Goal: Task Accomplishment & Management: Manage account settings

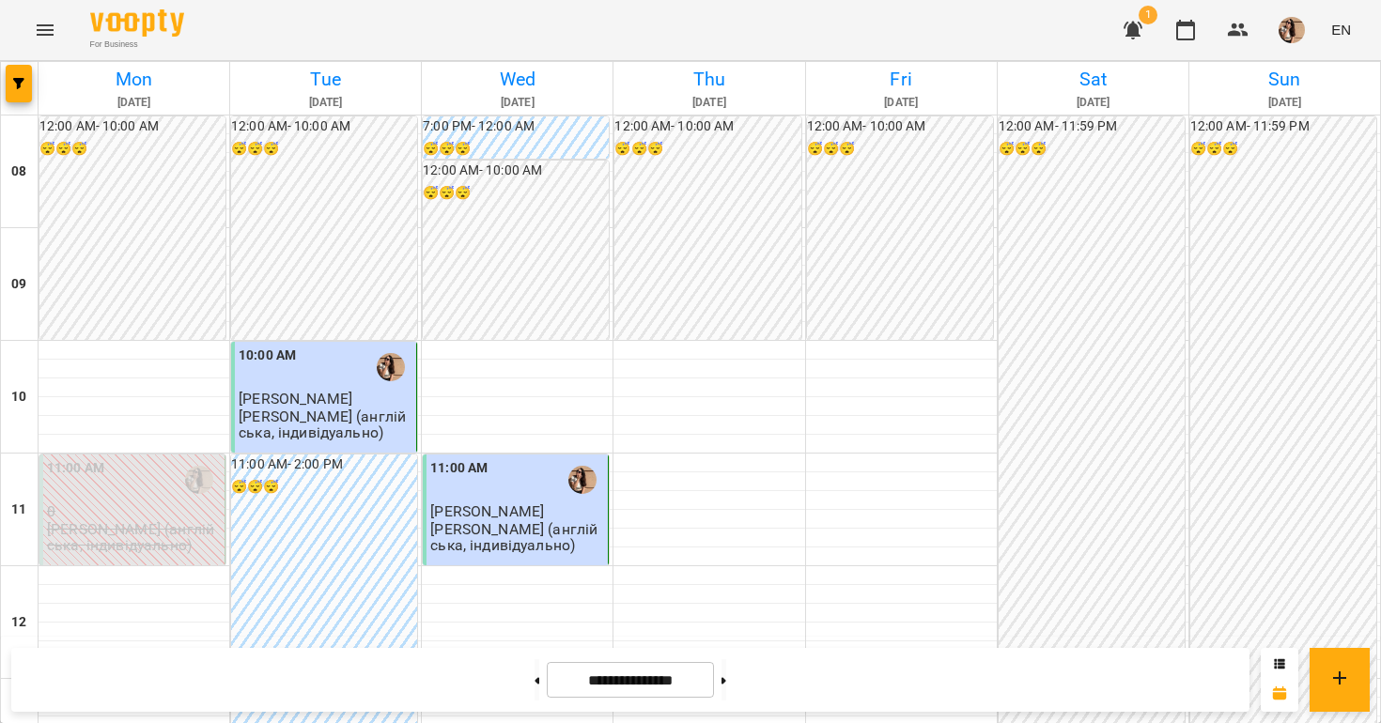
scroll to position [159, 0]
click at [726, 681] on button at bounding box center [723, 679] width 5 height 41
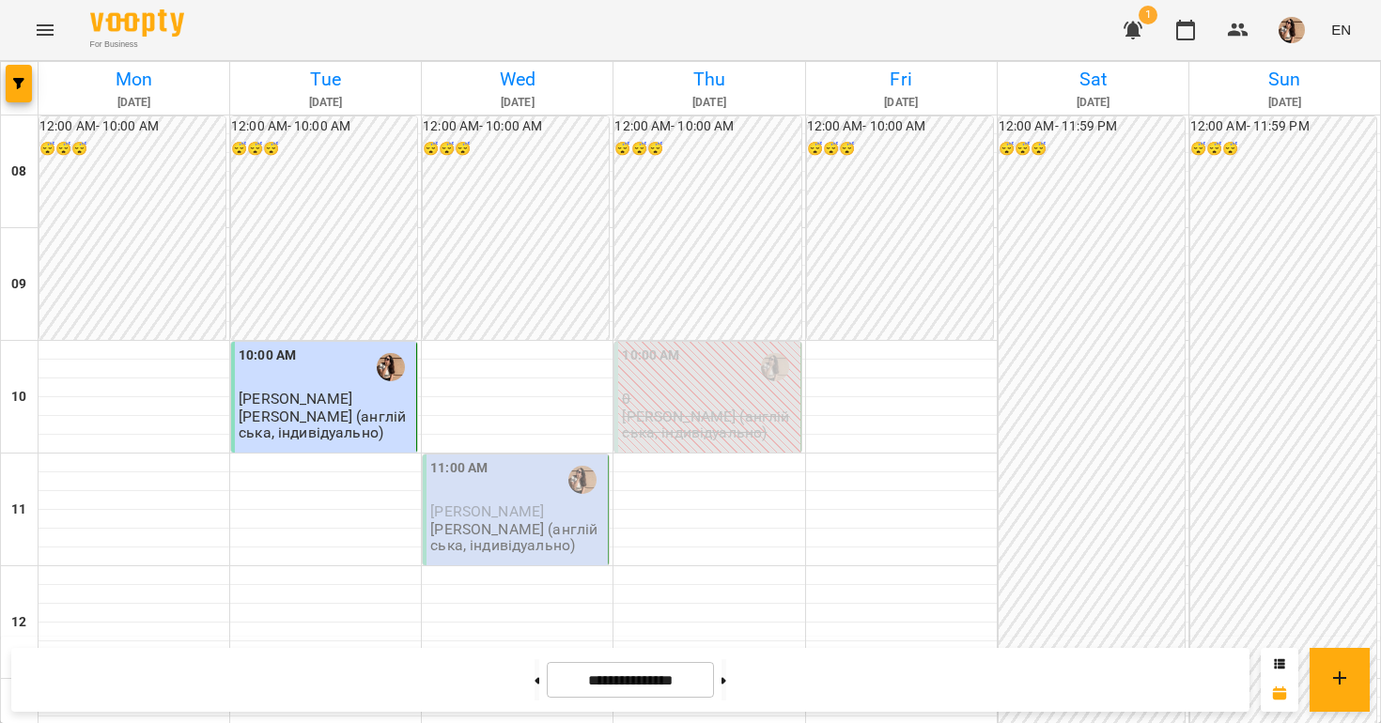
click at [715, 409] on p "[PERSON_NAME] (англійська, індивідуально)" at bounding box center [709, 425] width 174 height 33
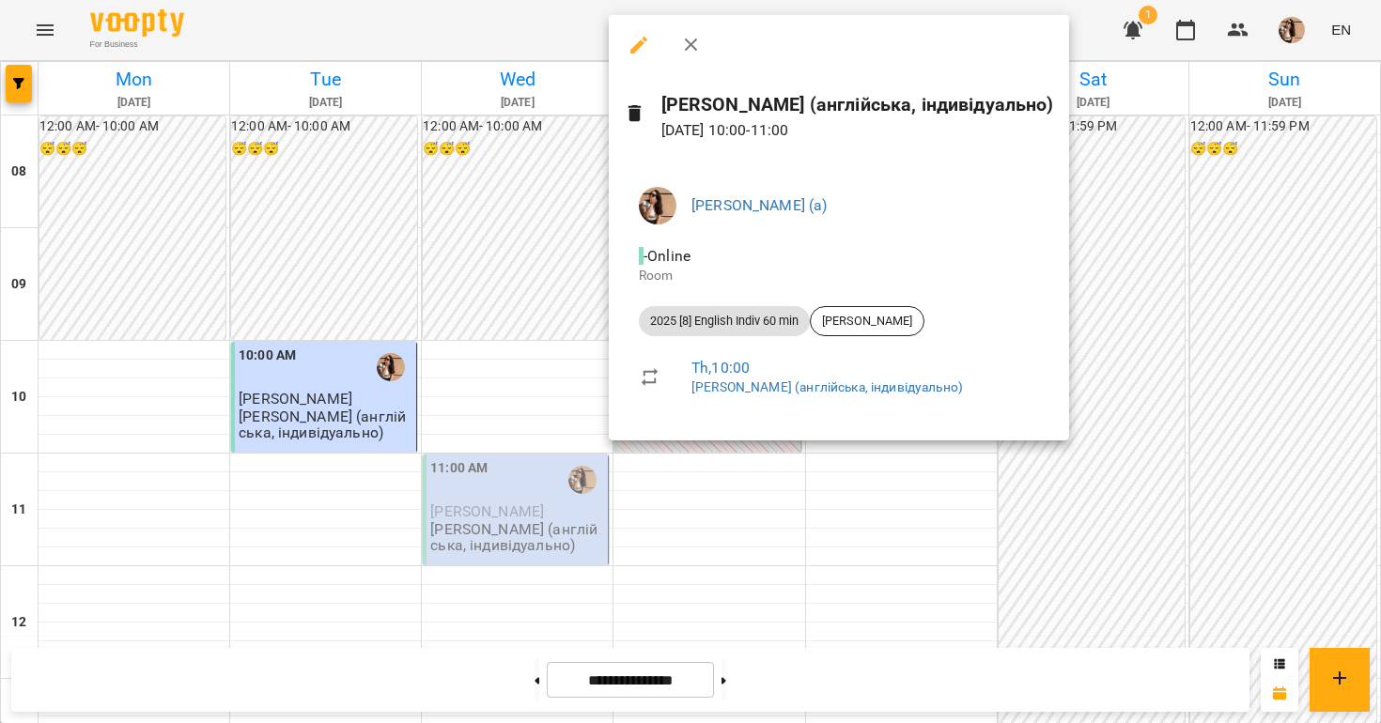
click at [699, 520] on div at bounding box center [690, 361] width 1381 height 723
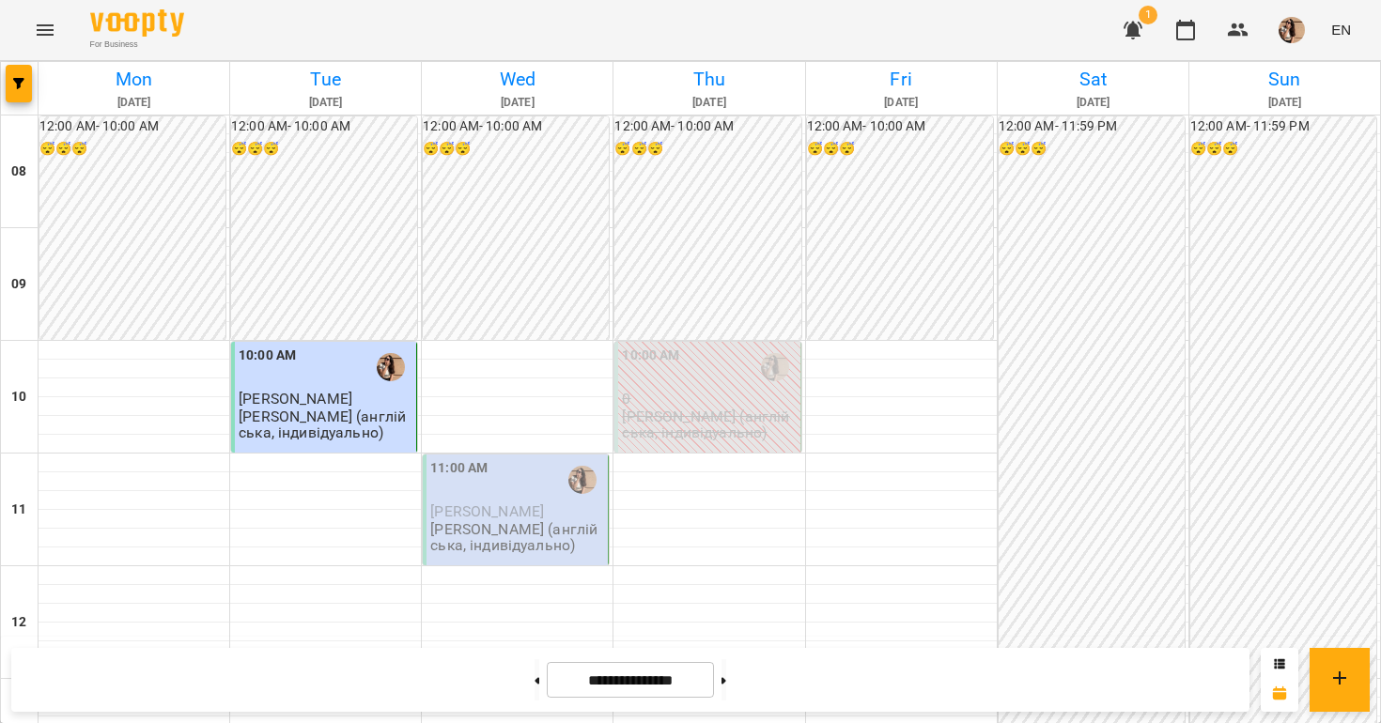
scroll to position [549, 0]
click at [726, 683] on button at bounding box center [723, 679] width 5 height 41
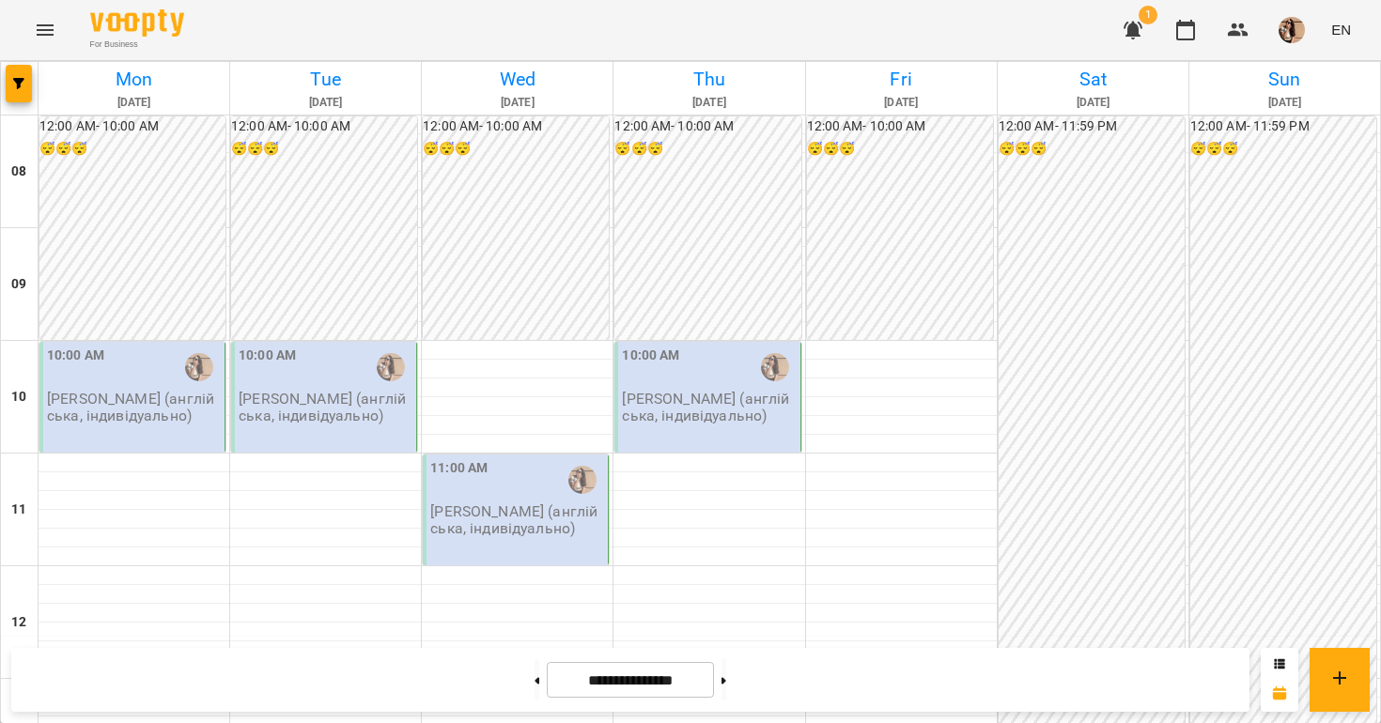
scroll to position [173, 0]
click at [679, 391] on p "[PERSON_NAME] (англійська, індивідуально)" at bounding box center [709, 407] width 174 height 33
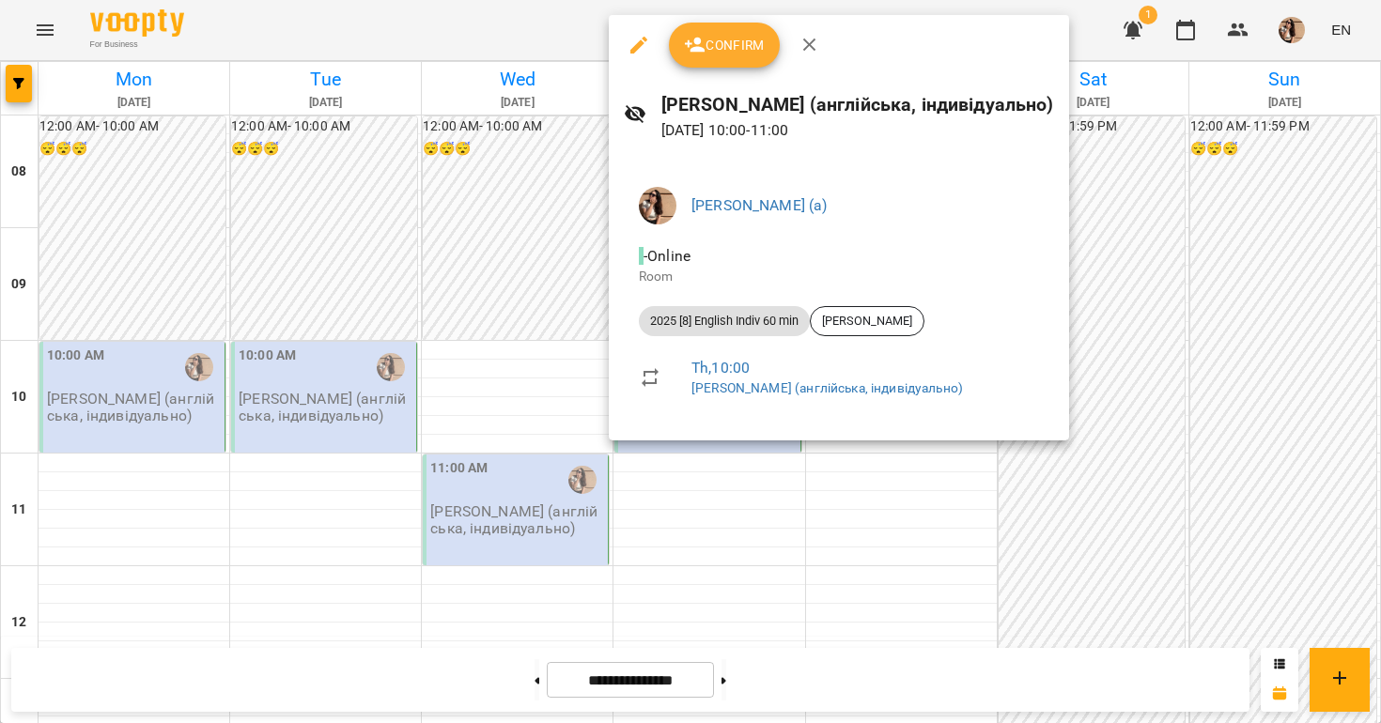
click at [450, 508] on div at bounding box center [690, 361] width 1381 height 723
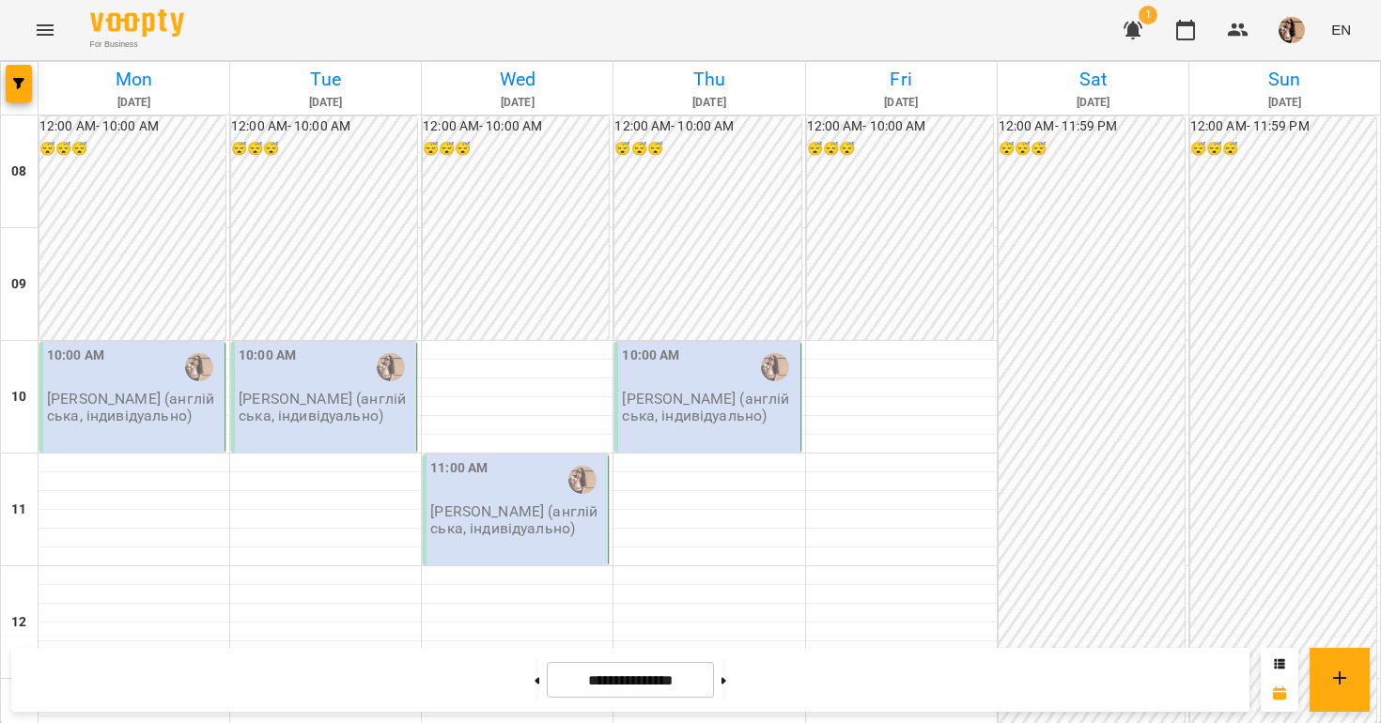
click at [274, 391] on p "[PERSON_NAME] (англійська, індивідуально)" at bounding box center [326, 407] width 174 height 33
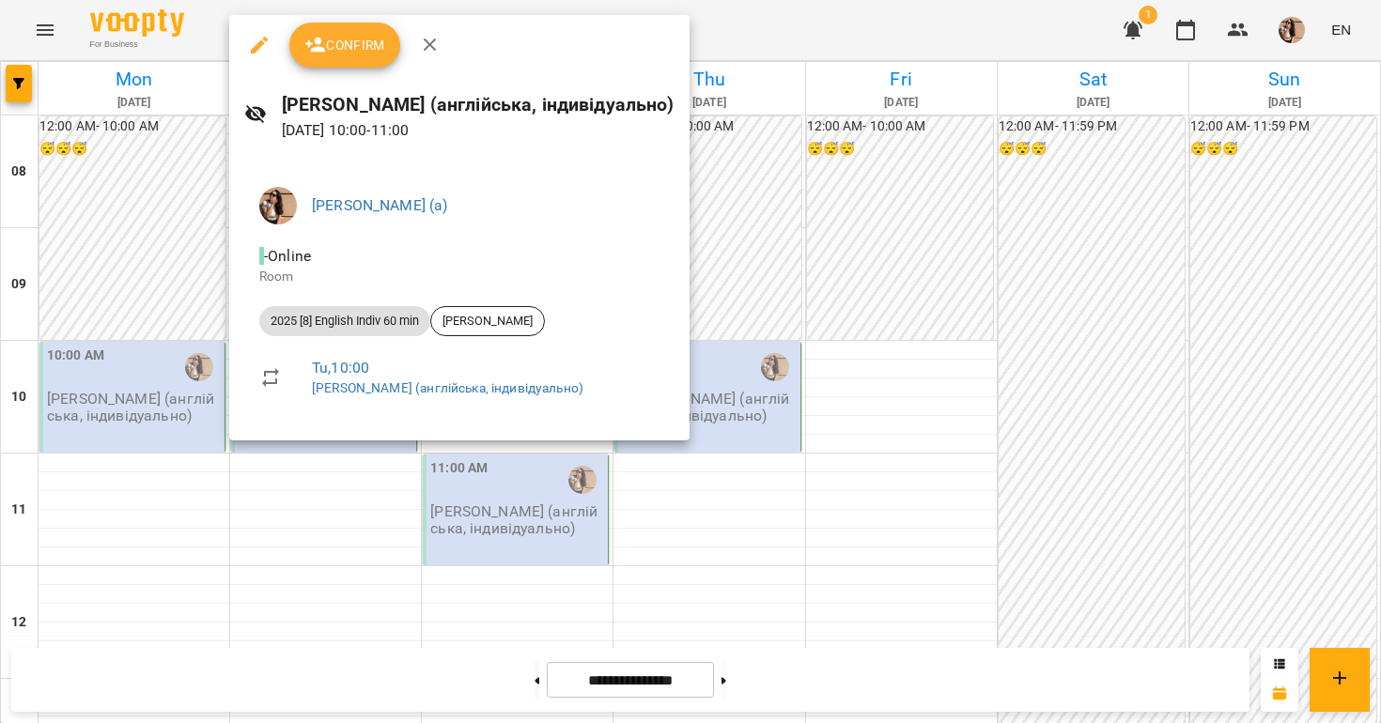
click at [118, 403] on div at bounding box center [690, 361] width 1381 height 723
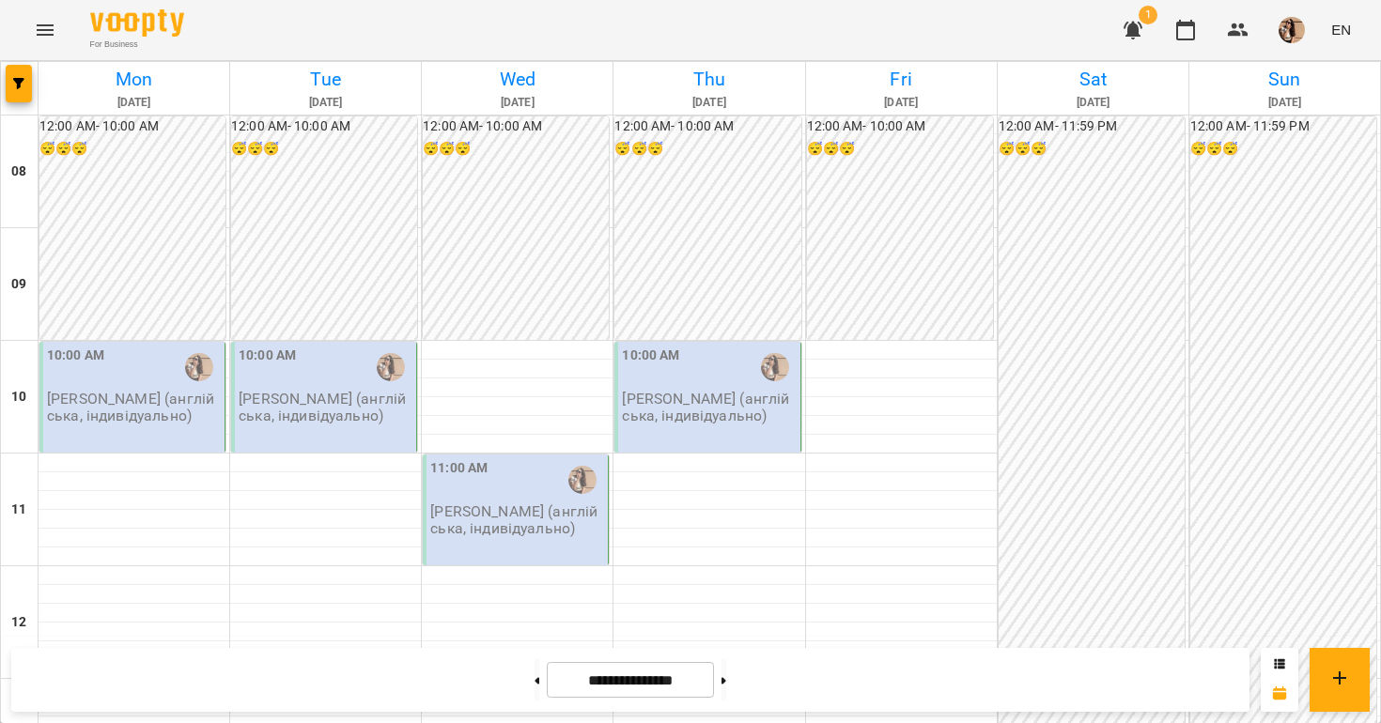
click at [481, 503] on p "[PERSON_NAME] (англійська, індивідуально)" at bounding box center [517, 519] width 174 height 33
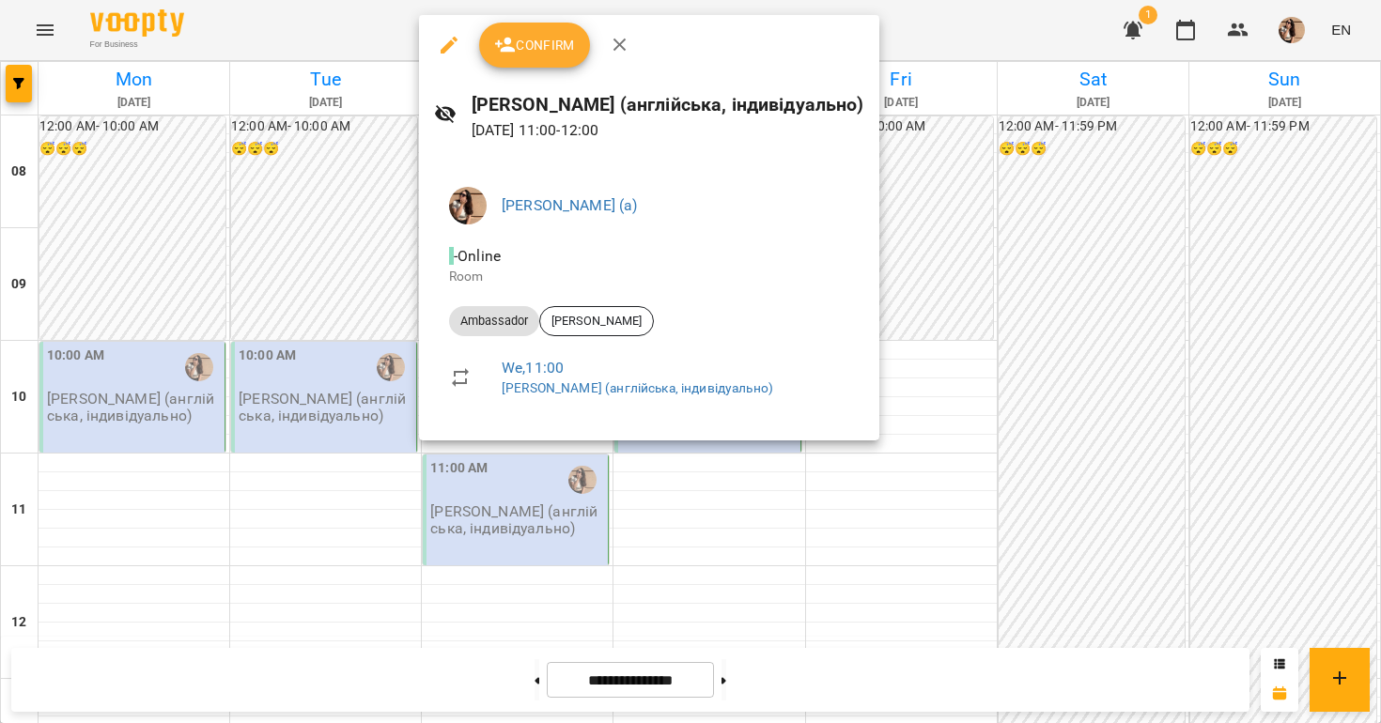
click at [325, 430] on div at bounding box center [690, 361] width 1381 height 723
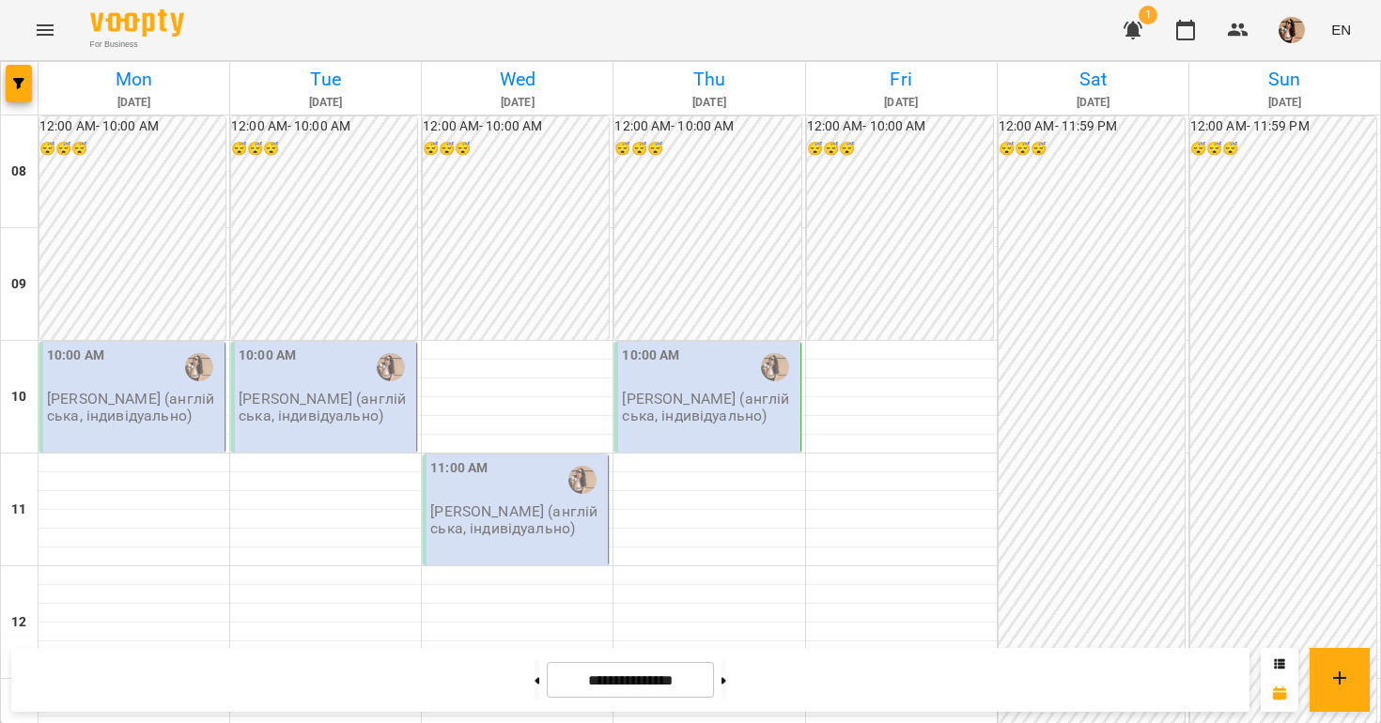
scroll to position [461, 0]
click at [726, 675] on button at bounding box center [723, 679] width 5 height 41
click at [534, 693] on button at bounding box center [536, 679] width 5 height 41
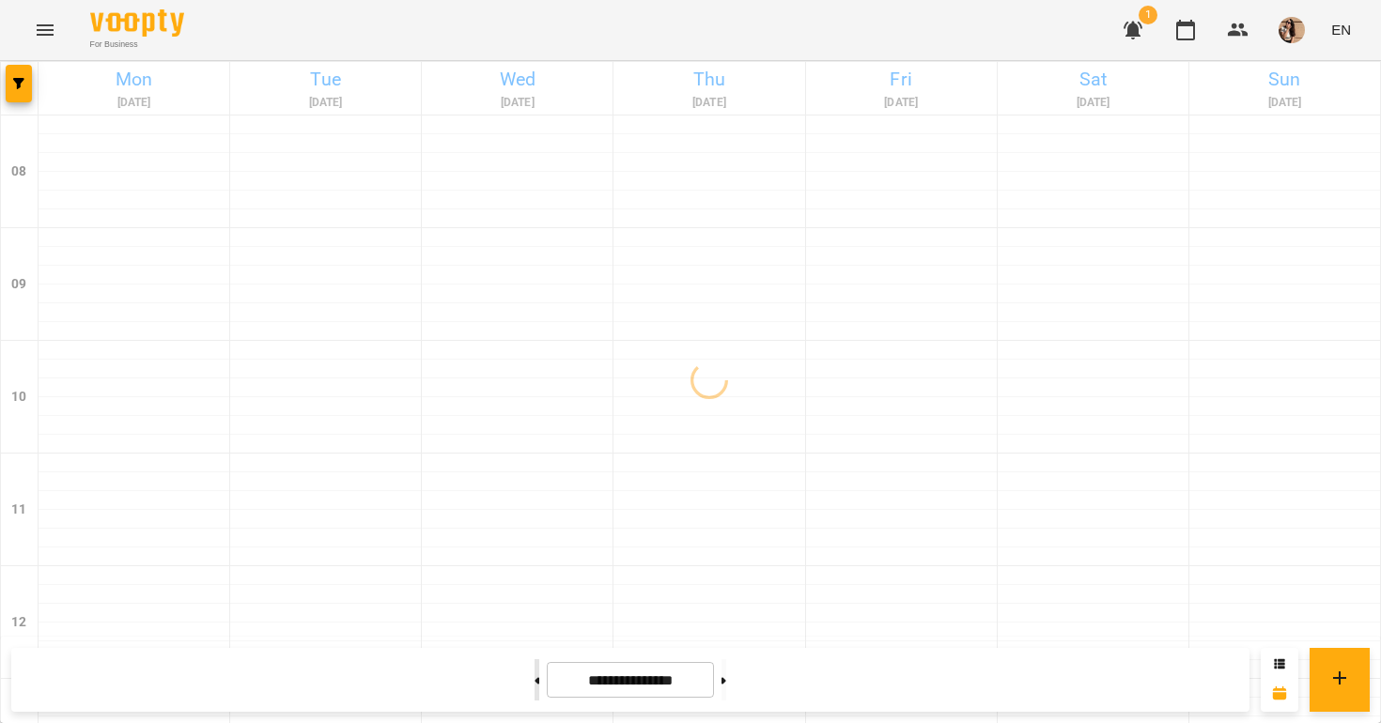
click at [534, 693] on button at bounding box center [536, 679] width 5 height 41
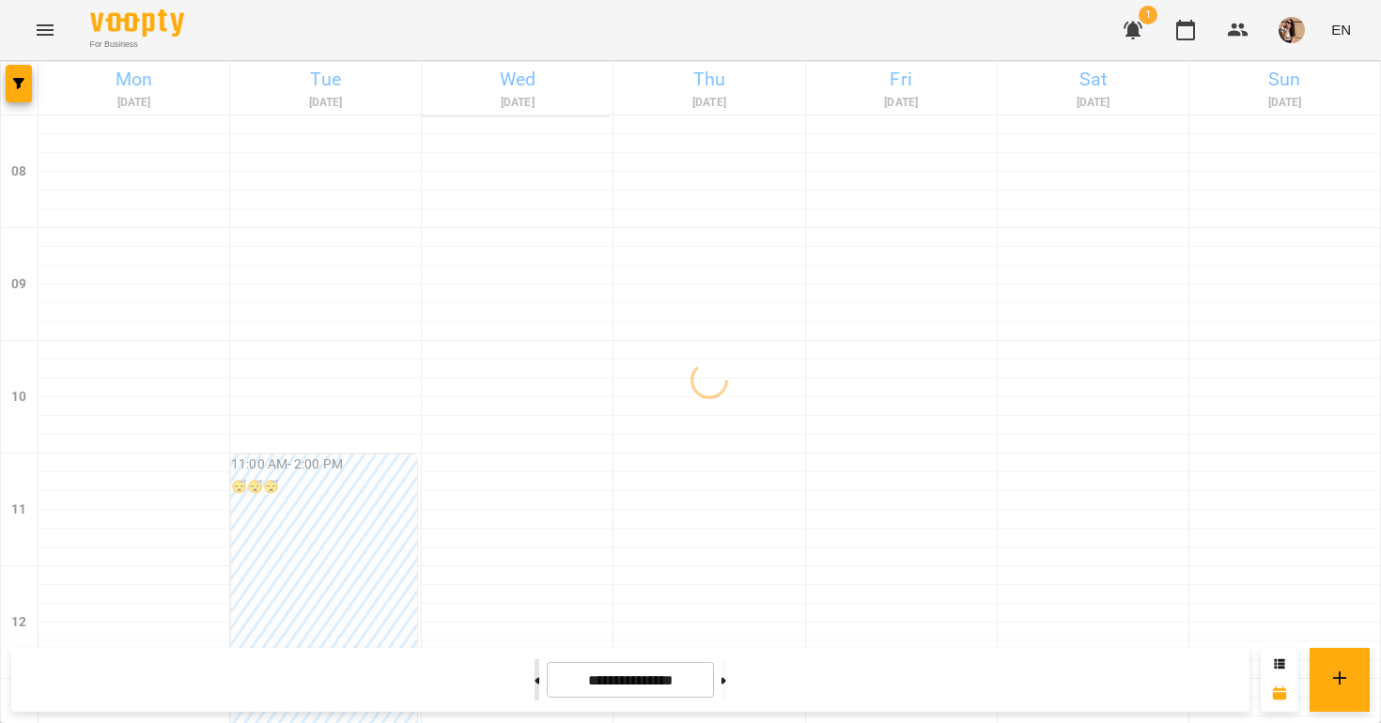
click at [534, 693] on button at bounding box center [536, 679] width 5 height 41
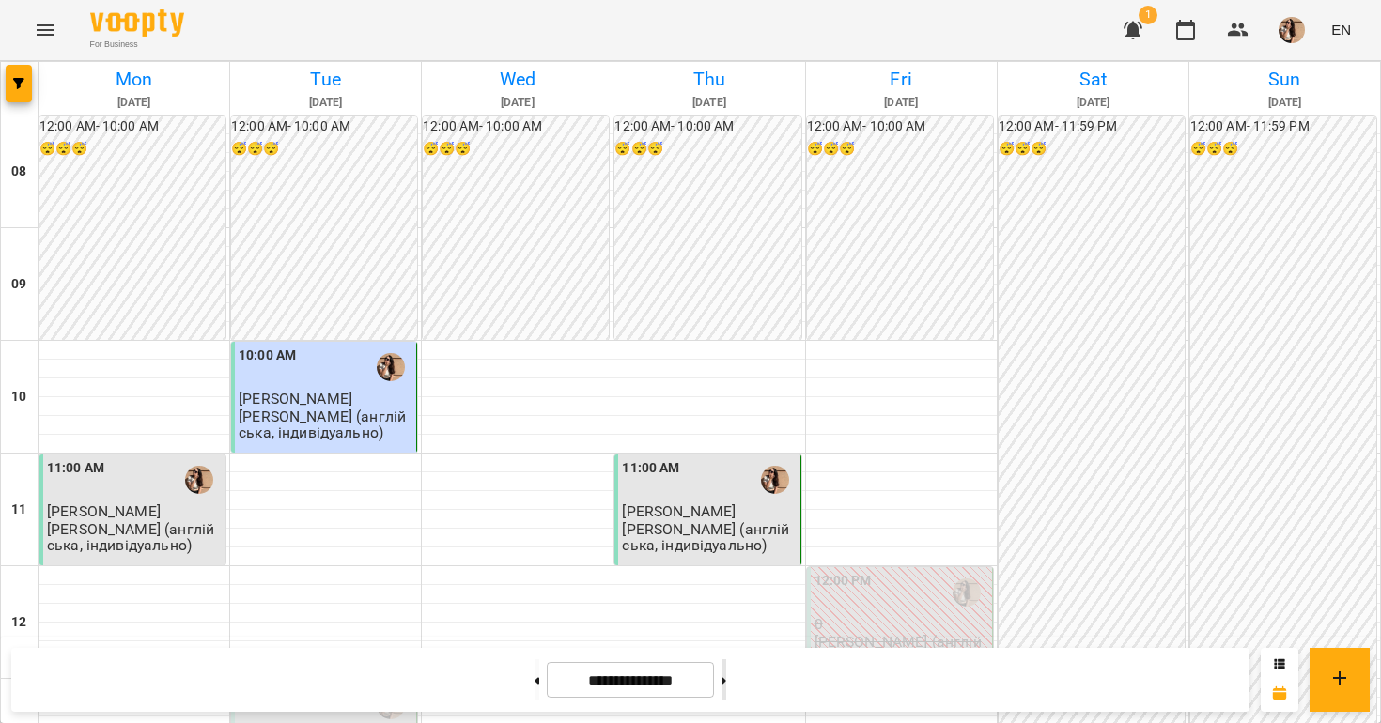
click at [726, 681] on button at bounding box center [723, 679] width 5 height 41
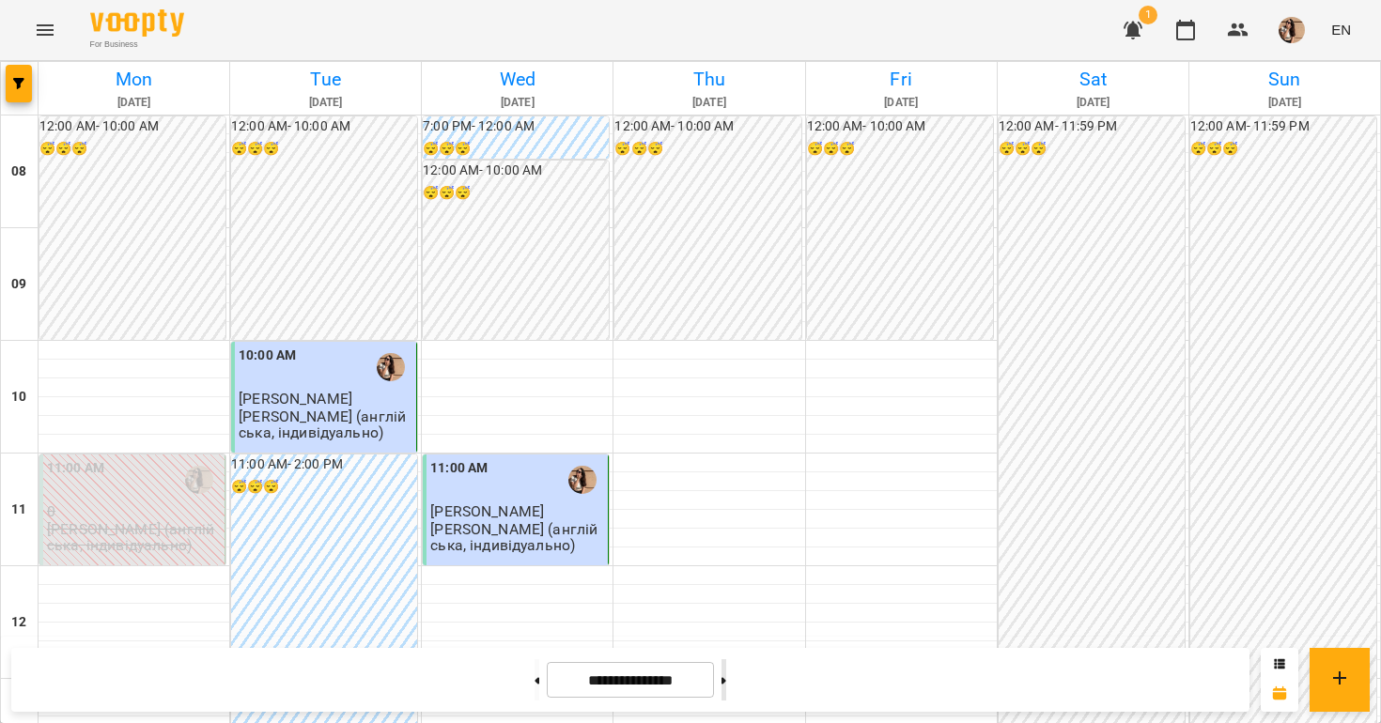
click at [726, 672] on button at bounding box center [723, 679] width 5 height 41
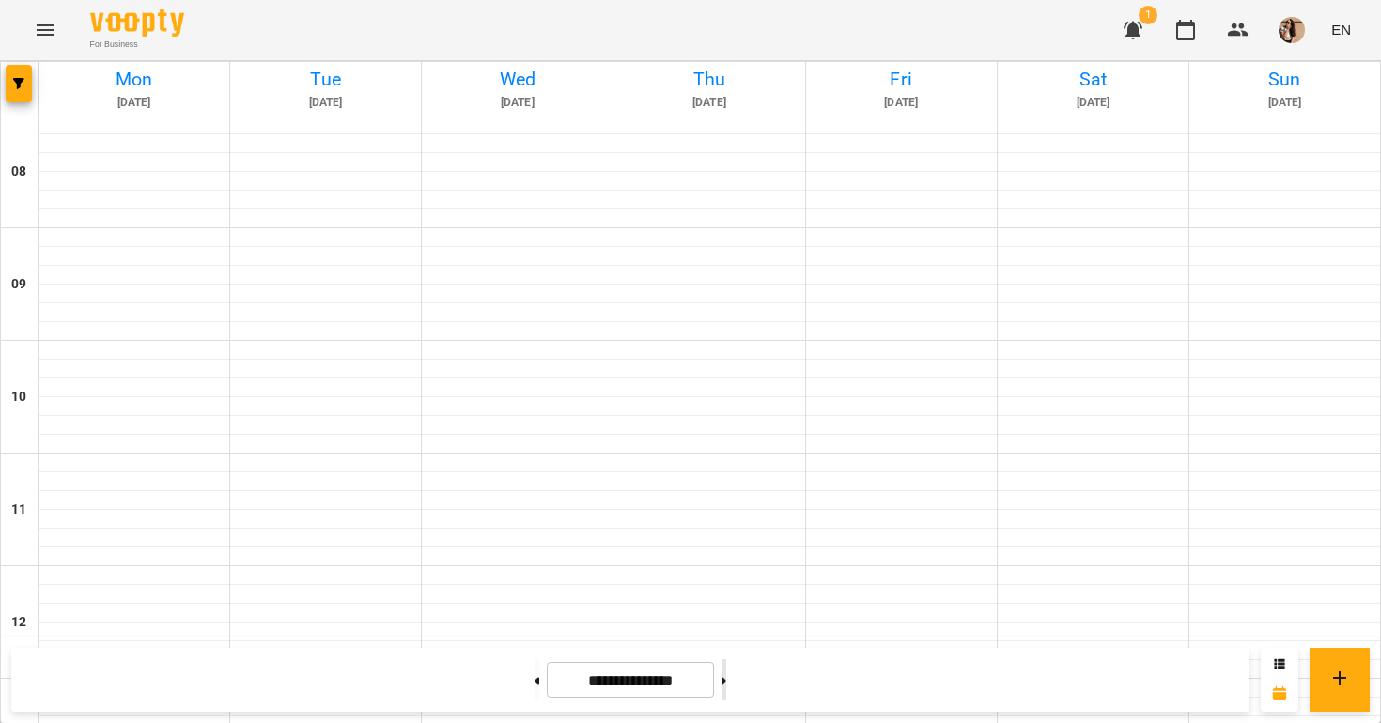
click at [726, 672] on button at bounding box center [723, 679] width 5 height 41
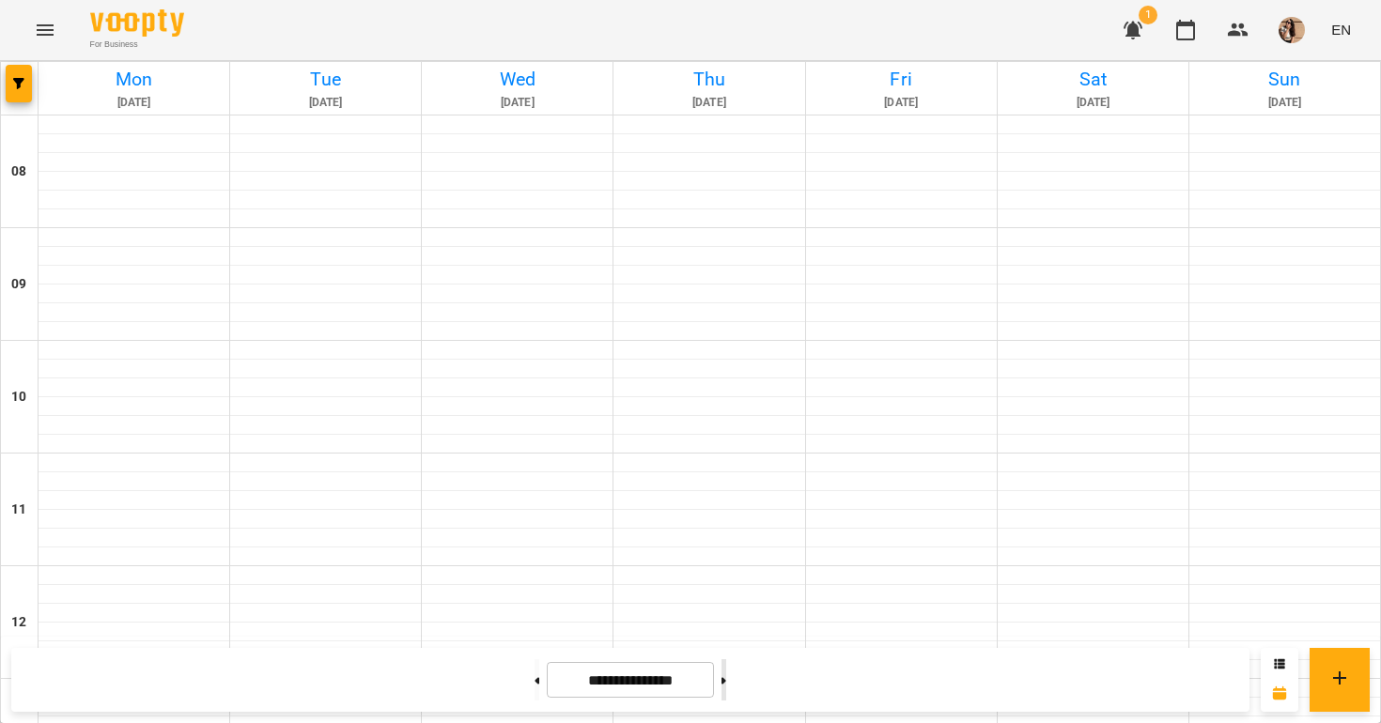
click at [726, 672] on button at bounding box center [723, 679] width 5 height 41
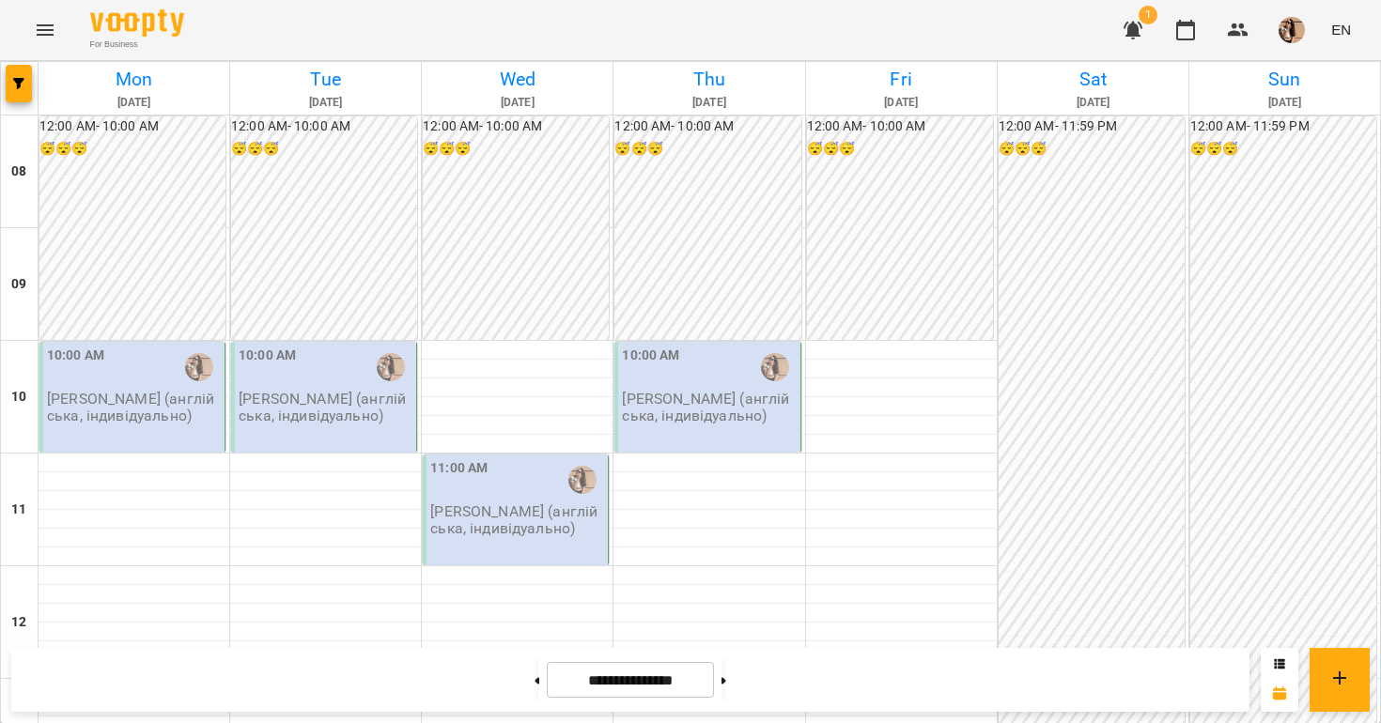
scroll to position [1167, 0]
click at [534, 681] on button at bounding box center [536, 679] width 5 height 41
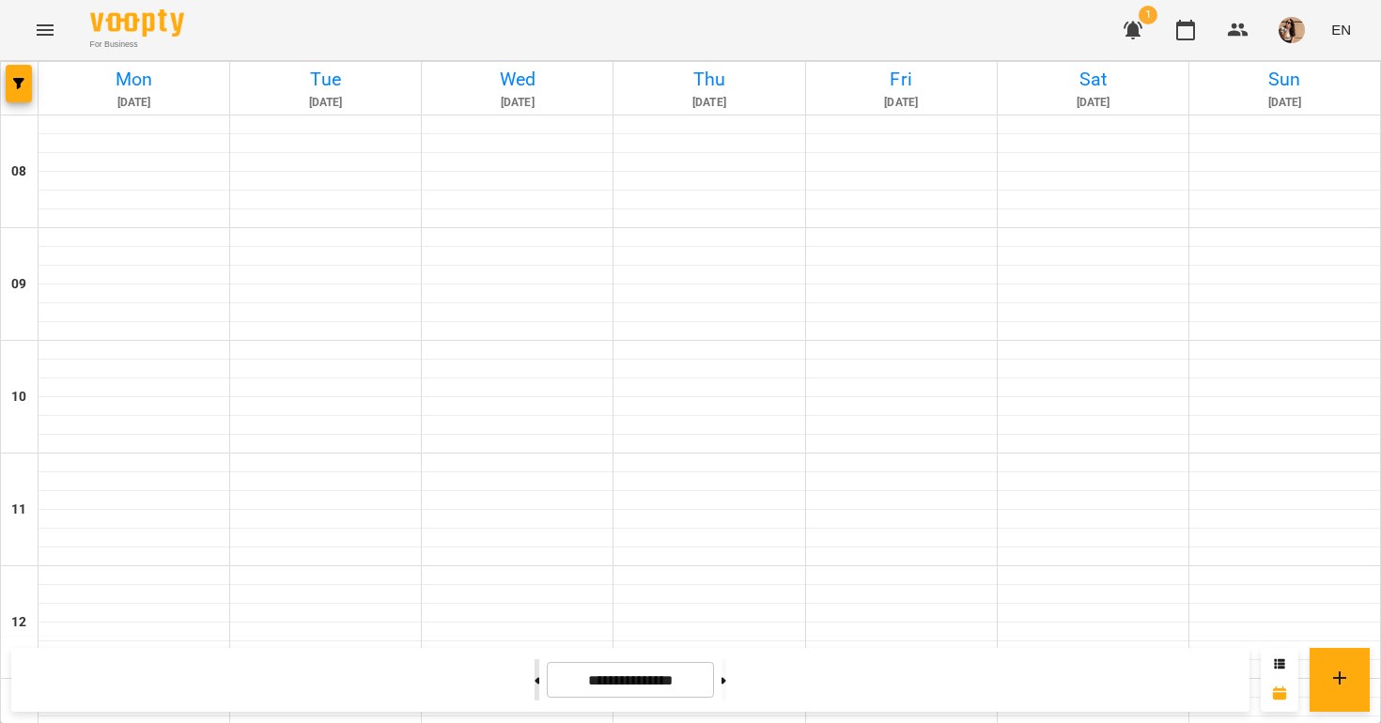
click at [534, 681] on button at bounding box center [536, 679] width 5 height 41
click at [534, 682] on button at bounding box center [536, 679] width 5 height 41
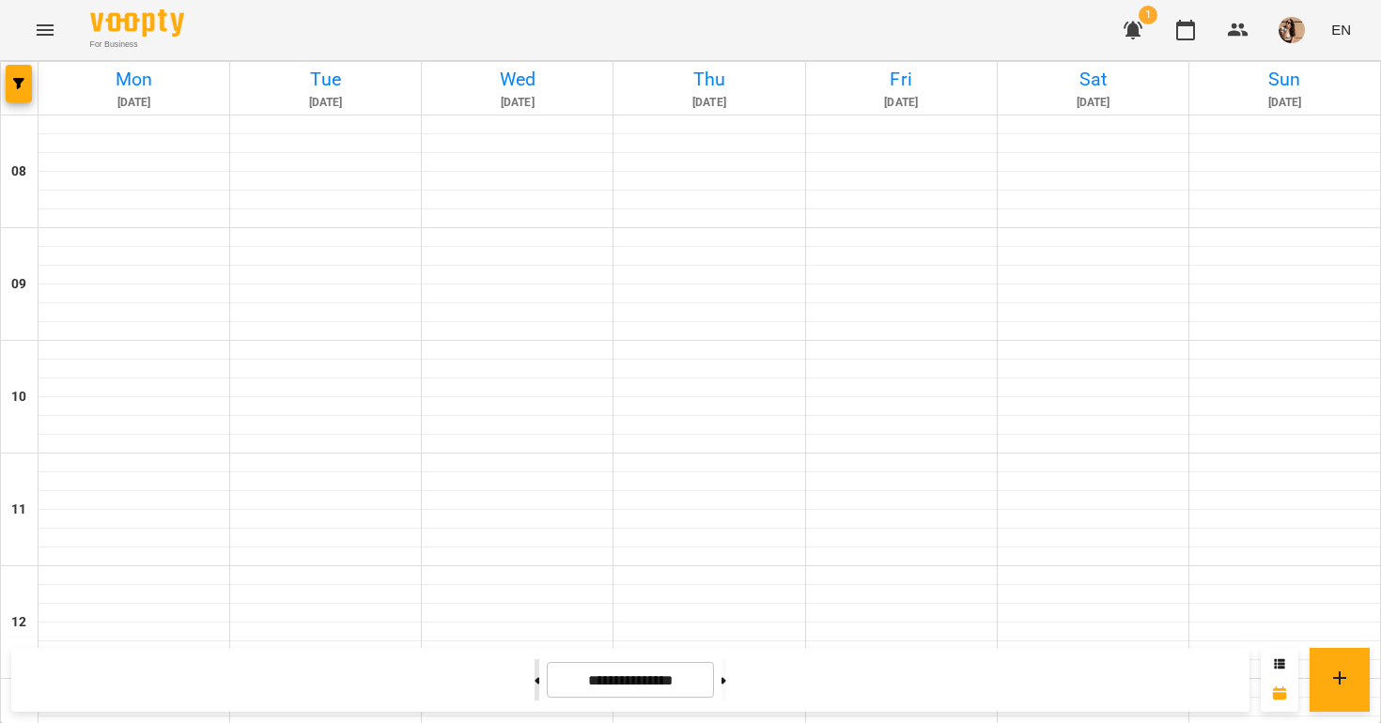
click at [534, 682] on button at bounding box center [536, 679] width 5 height 41
type input "**********"
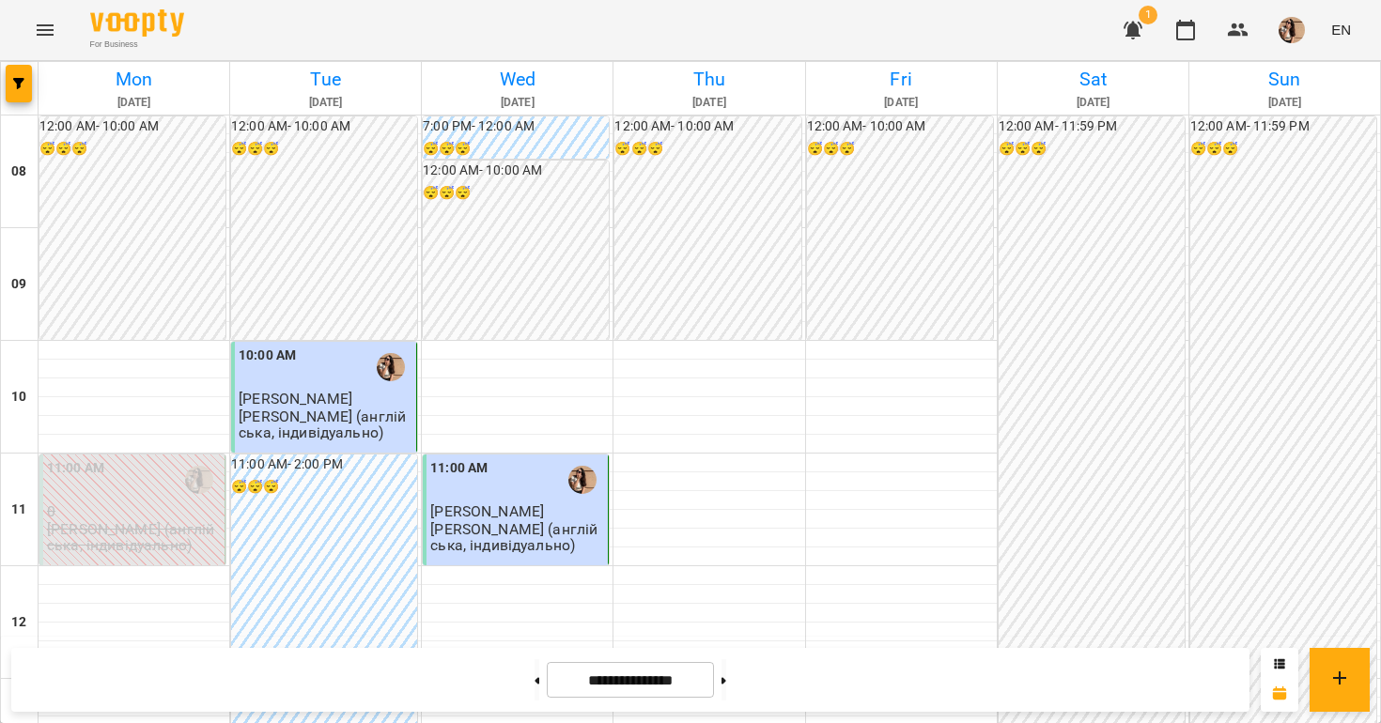
scroll to position [951, 0]
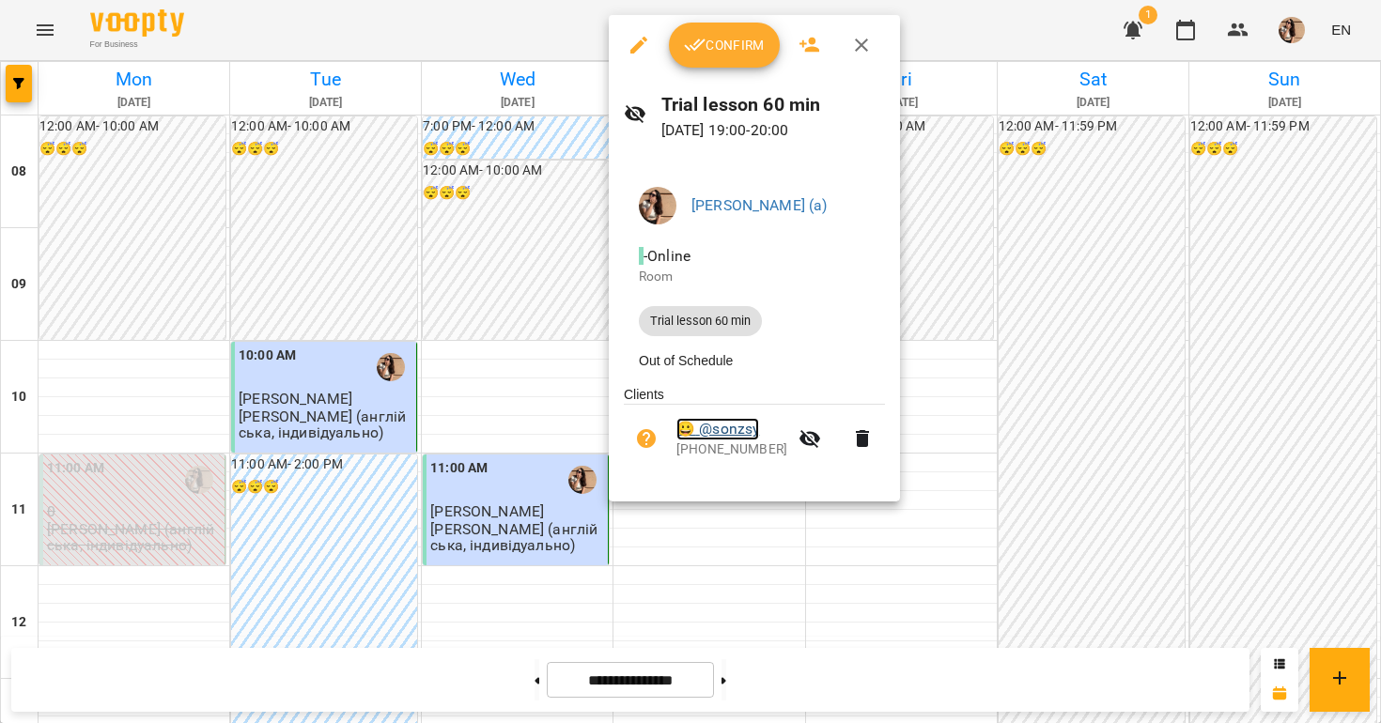
click at [723, 441] on link "😀 @sonzsy" at bounding box center [717, 429] width 83 height 23
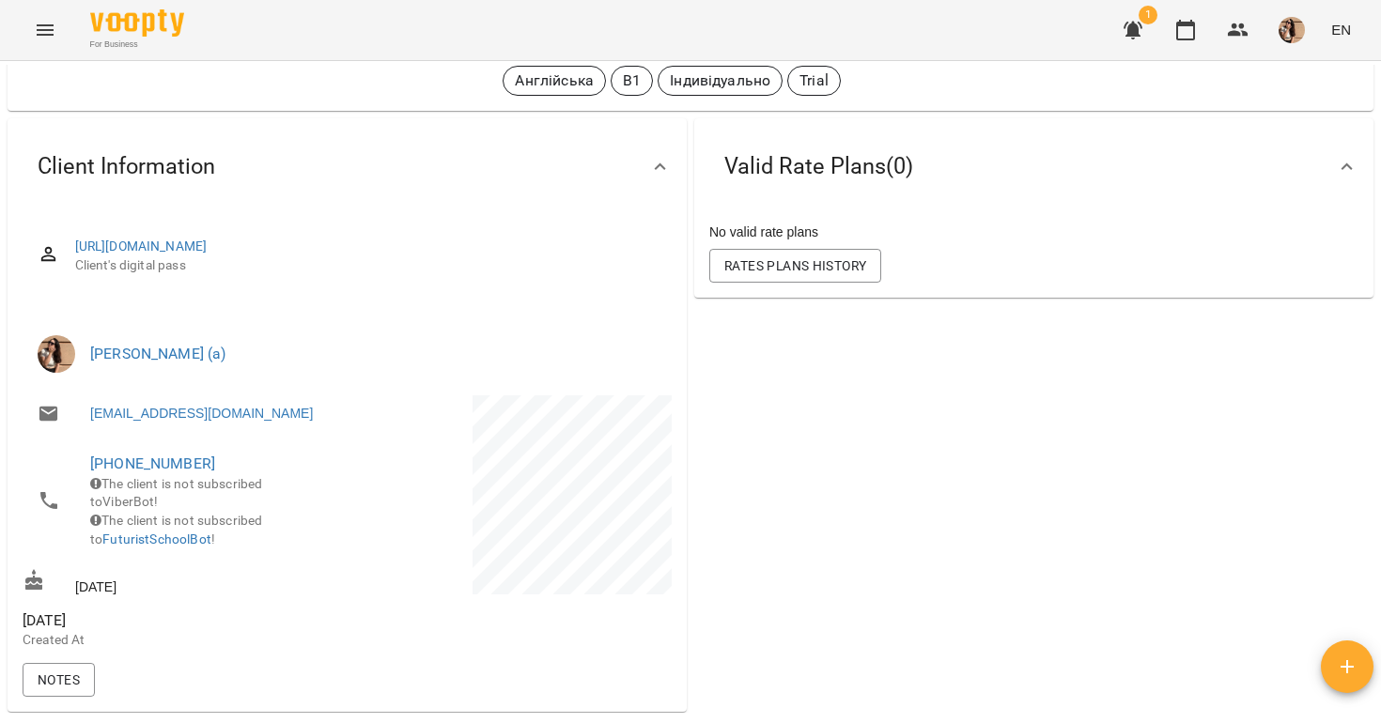
scroll to position [195, 0]
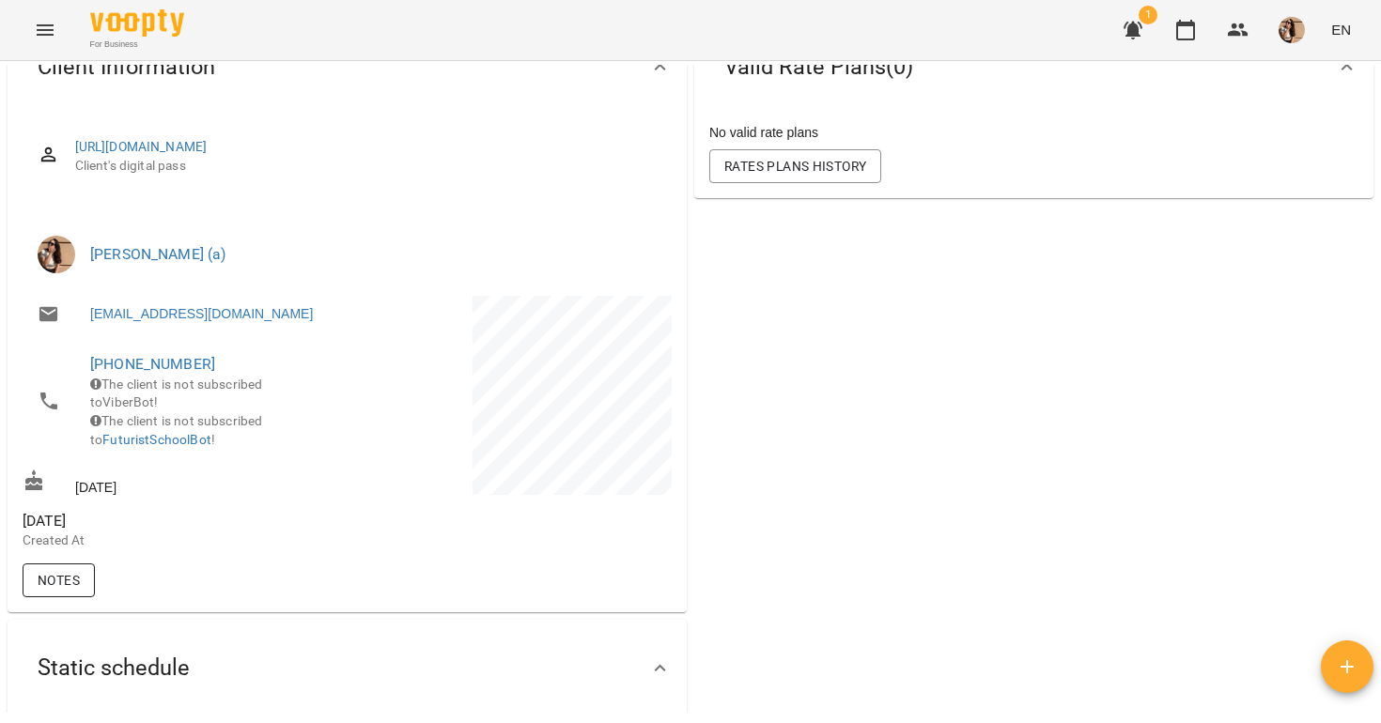
click at [39, 583] on span "Notes" at bounding box center [59, 580] width 42 height 23
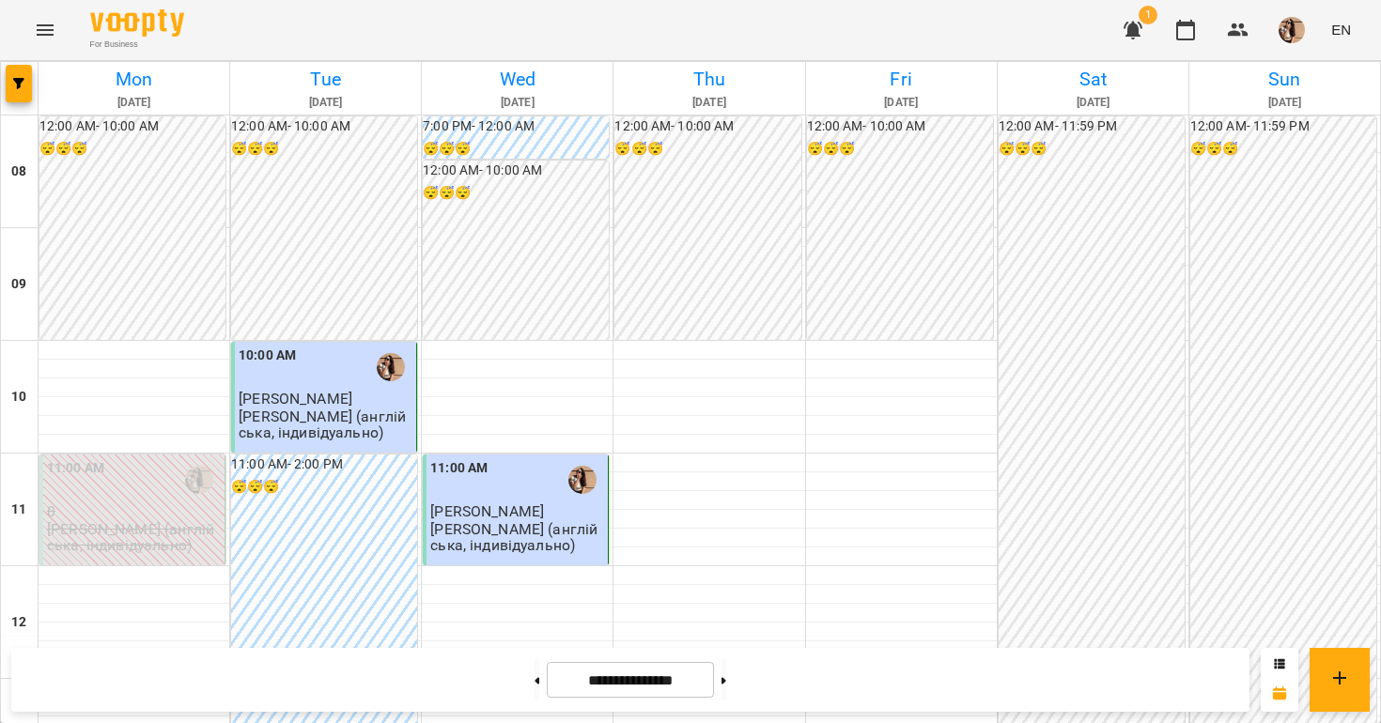
scroll to position [998, 0]
